Goal: Task Accomplishment & Management: Manage account settings

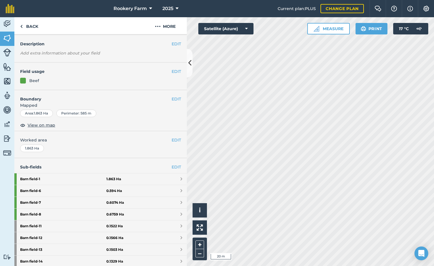
scroll to position [29, 0]
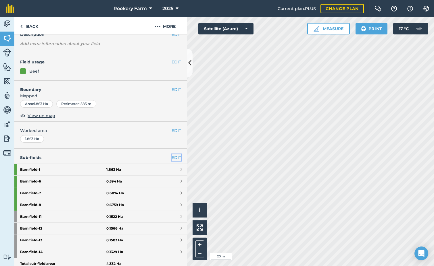
click at [171, 157] on link "EDIT" at bounding box center [175, 158] width 9 height 6
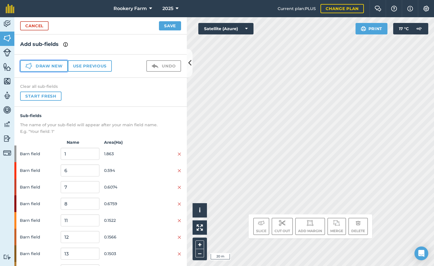
click at [54, 66] on button "Draw new" at bounding box center [44, 65] width 48 height 11
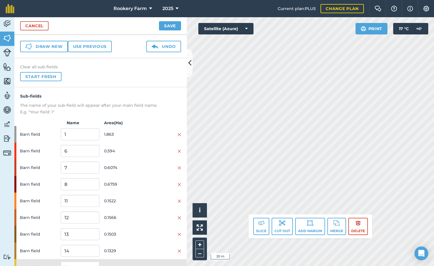
scroll to position [29, 0]
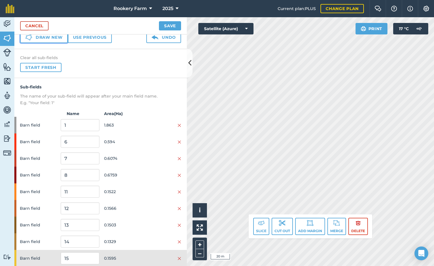
click at [57, 41] on button "Draw new" at bounding box center [44, 37] width 48 height 11
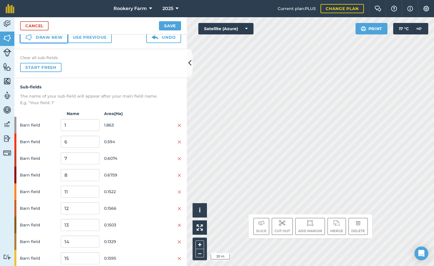
click at [56, 39] on button "Draw new" at bounding box center [44, 37] width 48 height 11
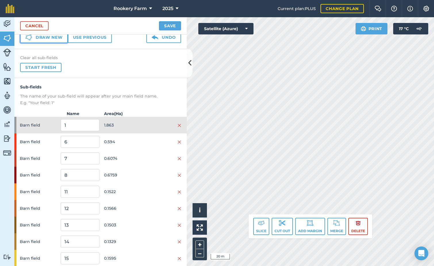
click at [54, 39] on button "Draw new" at bounding box center [44, 37] width 48 height 11
click at [55, 39] on button "Draw new" at bounding box center [44, 37] width 48 height 11
click at [51, 38] on button "Draw new" at bounding box center [44, 37] width 48 height 11
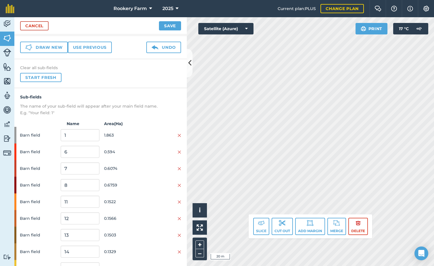
scroll to position [15, 0]
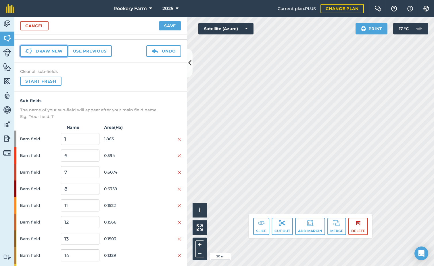
click at [46, 50] on button "Draw new" at bounding box center [44, 50] width 48 height 11
click at [59, 52] on button "Draw new" at bounding box center [44, 50] width 48 height 11
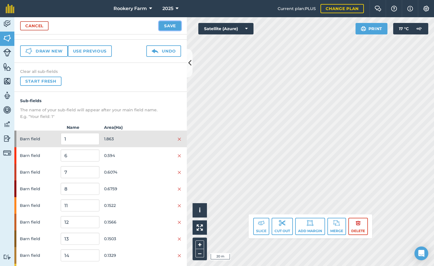
click at [173, 26] on button "Save" at bounding box center [170, 25] width 22 height 9
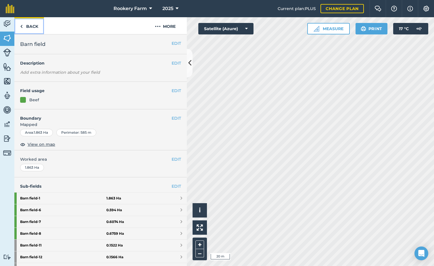
click at [30, 25] on link "Back" at bounding box center [29, 25] width 30 height 17
click at [33, 26] on link "Back" at bounding box center [29, 25] width 30 height 17
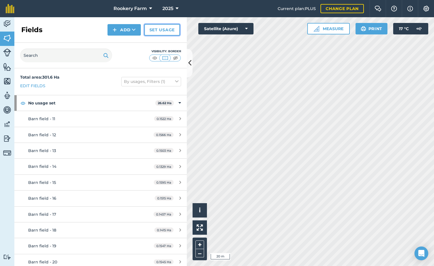
click at [164, 32] on link "Set usage" at bounding box center [162, 29] width 36 height 11
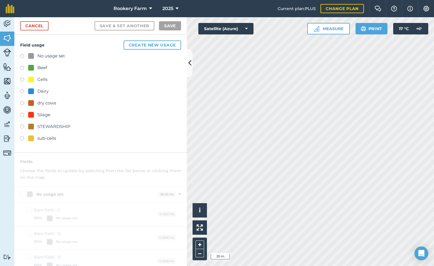
click at [21, 68] on label at bounding box center [24, 69] width 8 height 6
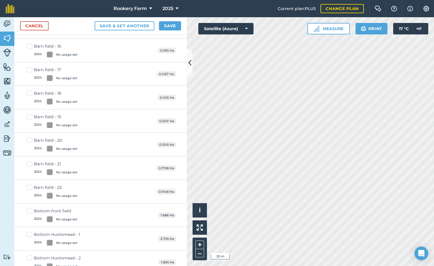
scroll to position [201, 0]
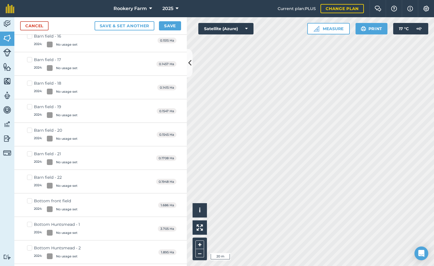
click at [29, 177] on label "Barn field - 22 2024 : No usage set" at bounding box center [52, 182] width 51 height 14
click at [29, 177] on input "Barn field - 22 2024 : No usage set" at bounding box center [29, 177] width 4 height 4
checkbox input "true"
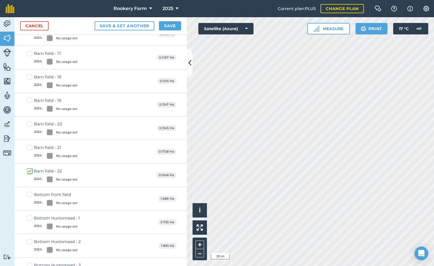
scroll to position [195, 0]
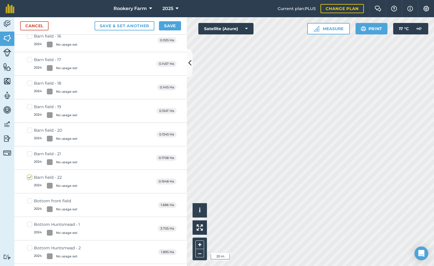
click at [30, 154] on label "Barn field - 21 2024 : No usage set" at bounding box center [52, 158] width 51 height 14
click at [30, 154] on input "Barn field - 21 2024 : No usage set" at bounding box center [29, 153] width 4 height 4
checkbox input "true"
drag, startPoint x: 30, startPoint y: 131, endPoint x: 30, endPoint y: 121, distance: 9.8
click at [30, 130] on label "Barn field - 20 2024 : No usage set" at bounding box center [52, 135] width 51 height 14
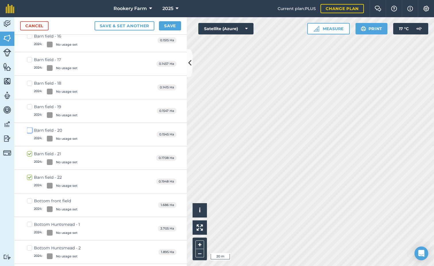
click at [30, 130] on input "Barn field - 20 2024 : No usage set" at bounding box center [29, 130] width 4 height 4
checkbox input "true"
click at [31, 105] on label "Barn field - 19 2024 : No usage set" at bounding box center [52, 111] width 51 height 14
click at [31, 105] on input "Barn field - 19 2024 : No usage set" at bounding box center [29, 106] width 4 height 4
checkbox input "true"
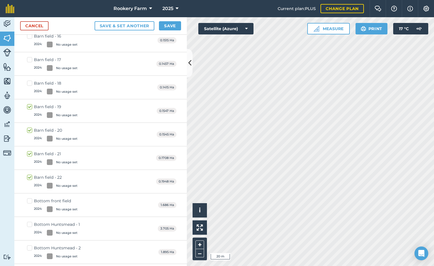
click at [30, 82] on label "Barn field - 18 2024 : No usage set" at bounding box center [52, 87] width 51 height 14
click at [30, 82] on input "Barn field - 18 2024 : No usage set" at bounding box center [29, 82] width 4 height 4
checkbox input "true"
click at [30, 61] on label "Barn field - 17 2024 : No usage set" at bounding box center [52, 64] width 51 height 14
click at [30, 61] on input "Barn field - 17 2024 : No usage set" at bounding box center [29, 59] width 4 height 4
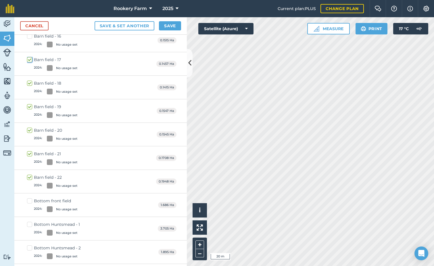
checkbox input "true"
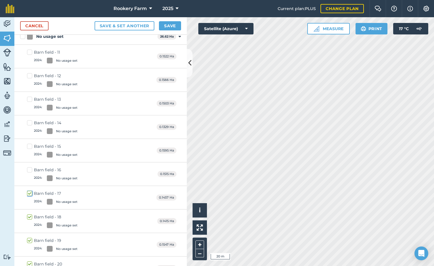
scroll to position [51, 0]
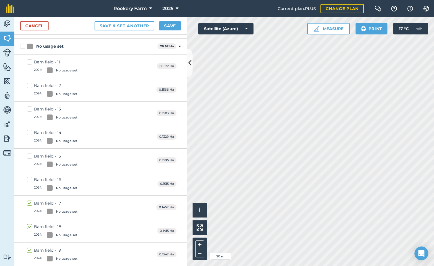
click at [32, 179] on label "Barn field - 16 2024 : No usage set" at bounding box center [52, 184] width 51 height 14
click at [31, 179] on input "Barn field - 16 2024 : No usage set" at bounding box center [29, 179] width 4 height 4
checkbox input "true"
click at [30, 156] on label "Barn field - 15 2024 : No usage set" at bounding box center [52, 160] width 51 height 14
click at [30, 156] on input "Barn field - 15 2024 : No usage set" at bounding box center [29, 155] width 4 height 4
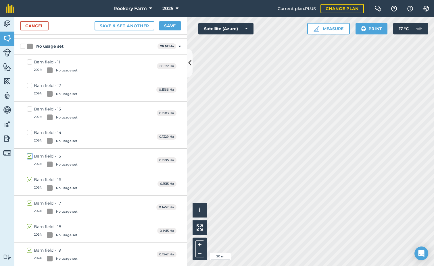
checkbox input "true"
click at [30, 132] on label "Barn field - 14 2024 : No usage set" at bounding box center [52, 137] width 51 height 14
click at [30, 132] on input "Barn field - 14 2024 : No usage set" at bounding box center [29, 132] width 4 height 4
checkbox input "true"
click at [31, 110] on label "Barn field - 13 2024 : No usage set" at bounding box center [52, 113] width 51 height 14
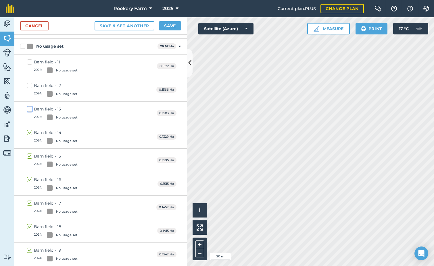
click at [31, 110] on input "Barn field - 13 2024 : No usage set" at bounding box center [29, 108] width 4 height 4
checkbox input "true"
drag, startPoint x: 28, startPoint y: 86, endPoint x: 32, endPoint y: 69, distance: 17.1
click at [29, 86] on label "Barn field - 12 2024 : No usage set" at bounding box center [52, 90] width 51 height 14
click at [29, 86] on input "Barn field - 12 2024 : No usage set" at bounding box center [29, 85] width 4 height 4
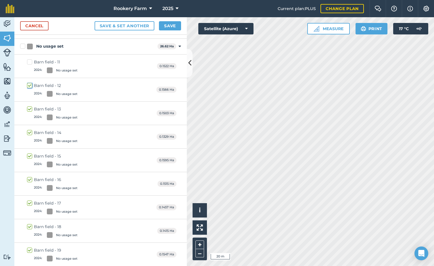
checkbox input "true"
click at [29, 61] on label "Barn field - 11 2024 : No usage set" at bounding box center [52, 66] width 51 height 14
click at [29, 61] on input "Barn field - 11 2024 : No usage set" at bounding box center [29, 61] width 4 height 4
checkbox input "true"
click at [171, 26] on button "Save" at bounding box center [170, 25] width 22 height 9
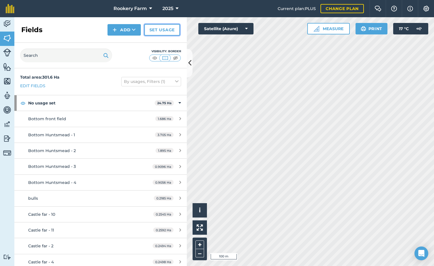
click at [171, 32] on link "Set usage" at bounding box center [162, 29] width 36 height 11
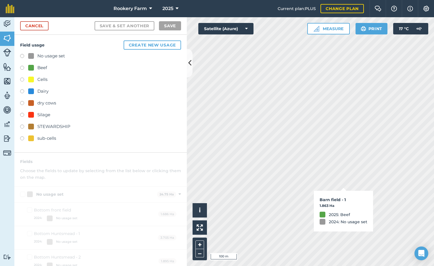
click at [21, 90] on label at bounding box center [24, 92] width 8 height 6
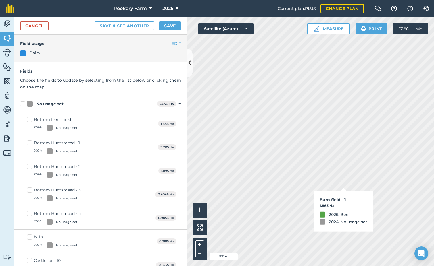
click at [31, 143] on label "Bottom Huntsmead - 1 2024 : No usage set" at bounding box center [53, 147] width 53 height 14
click at [31, 143] on input "Bottom Huntsmead - 1 2024 : No usage set" at bounding box center [29, 142] width 4 height 4
checkbox input "true"
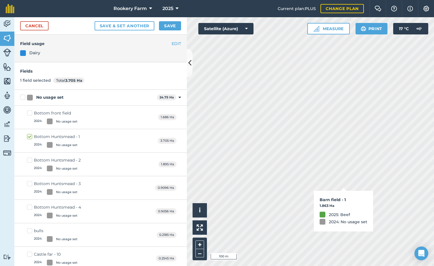
click at [30, 160] on label "Bottom Huntsmead - 2 2024 : No usage set" at bounding box center [54, 164] width 54 height 14
click at [30, 160] on input "Bottom Huntsmead - 2 2024 : No usage set" at bounding box center [29, 159] width 4 height 4
checkbox input "true"
click at [29, 185] on label "Bottom Huntsmead - 3 2024 : No usage set" at bounding box center [54, 188] width 54 height 14
click at [29, 185] on input "Bottom Huntsmead - 3 2024 : No usage set" at bounding box center [29, 183] width 4 height 4
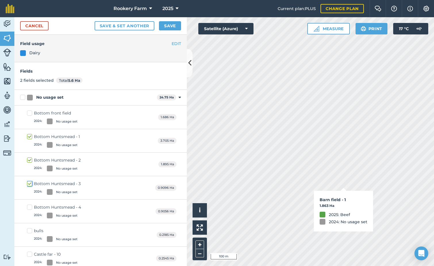
checkbox input "true"
click at [29, 207] on label "Bottom Huntsmead - 4 2024 : No usage set" at bounding box center [54, 212] width 54 height 14
click at [29, 207] on input "Bottom Huntsmead - 4 2024 : No usage set" at bounding box center [29, 207] width 4 height 4
checkbox input "true"
click at [169, 23] on button "Save" at bounding box center [170, 25] width 22 height 9
